Goal: Task Accomplishment & Management: Use online tool/utility

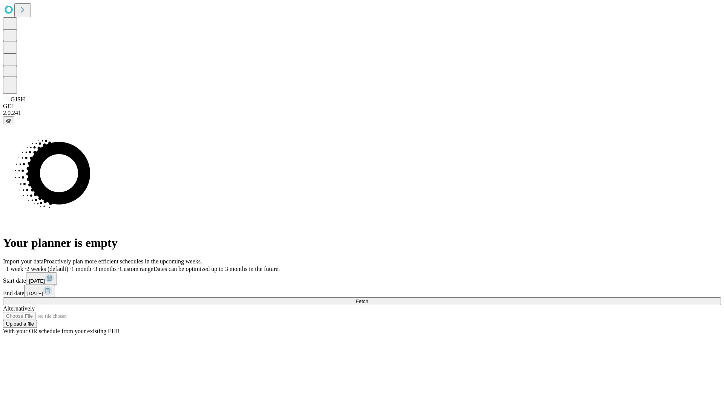
click at [368, 299] on span "Fetch" at bounding box center [362, 302] width 12 height 6
